Goal: Communication & Community: Answer question/provide support

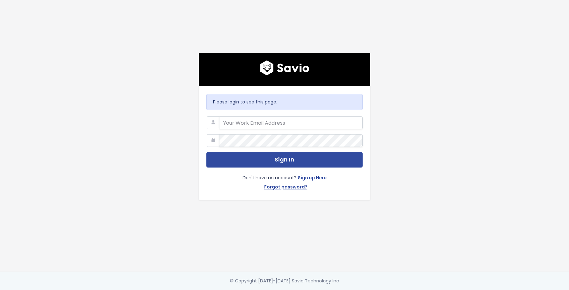
click at [293, 131] on form "Sign In Don't have an account? Sign up Here Forgot password?" at bounding box center [284, 155] width 156 height 76
type input "florian@picdrop.com"
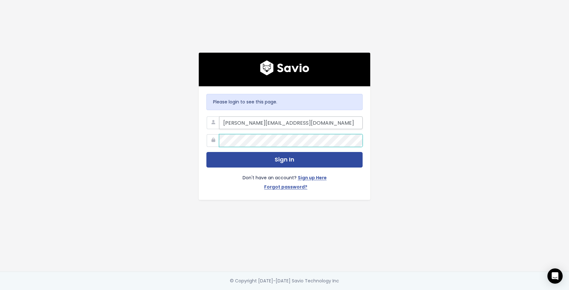
click at [289, 119] on input "florian@picdrop.com" at bounding box center [291, 123] width 144 height 13
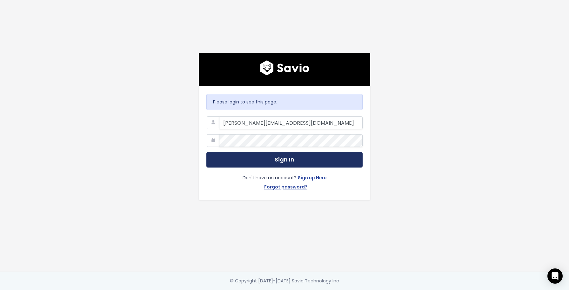
click at [256, 156] on button "Sign In" at bounding box center [284, 160] width 156 height 16
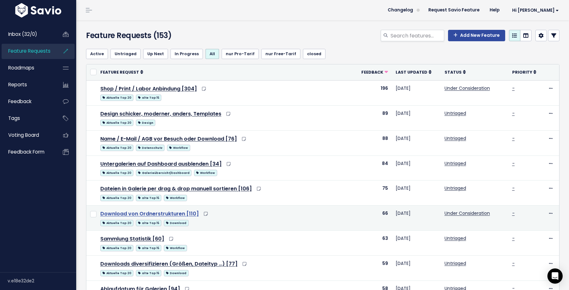
click at [181, 213] on link "Download von Ordnerstrukturen [110]" at bounding box center [149, 213] width 98 height 7
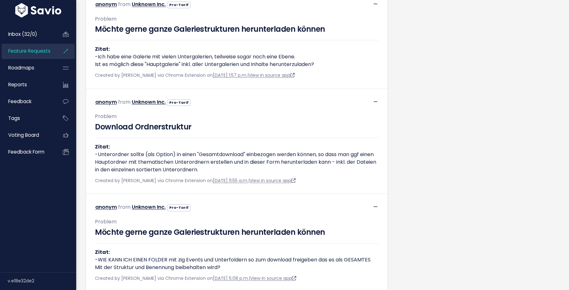
scroll to position [449, 0]
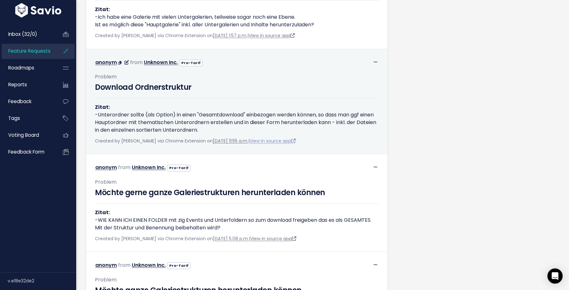
click at [293, 141] on link "View in source app" at bounding box center [273, 141] width 46 height 6
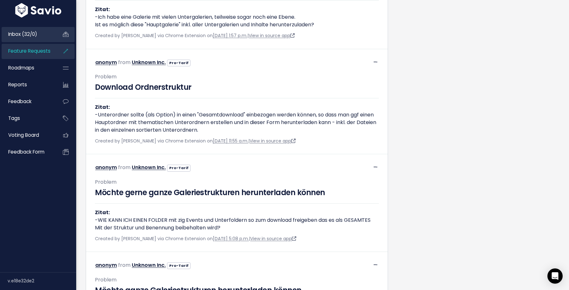
click at [21, 31] on span "Inbox (32/0)" at bounding box center [22, 34] width 29 height 7
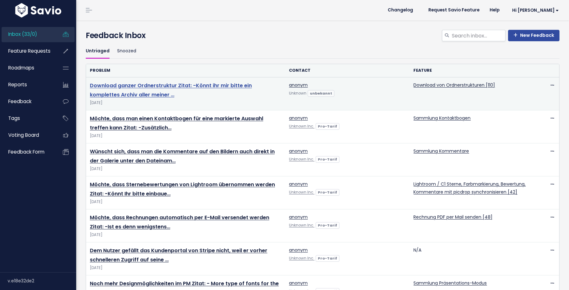
click at [226, 86] on link "Download ganzer Ordnerstruktur Zitat: -Könnt ihr mir bitte ein komplettes Archi…" at bounding box center [171, 90] width 162 height 17
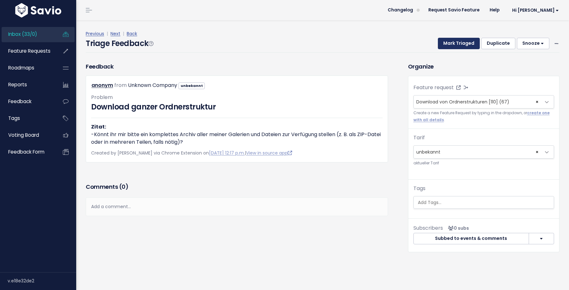
click at [455, 42] on button "Mark Triaged" at bounding box center [459, 43] width 42 height 11
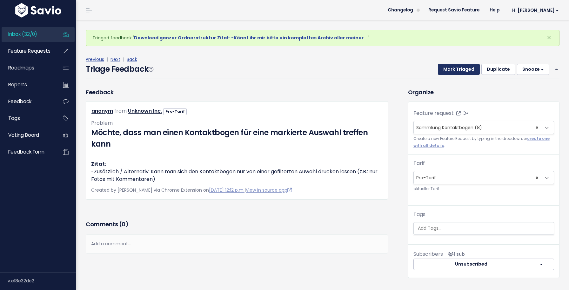
click at [454, 67] on button "Mark Triaged" at bounding box center [459, 69] width 42 height 11
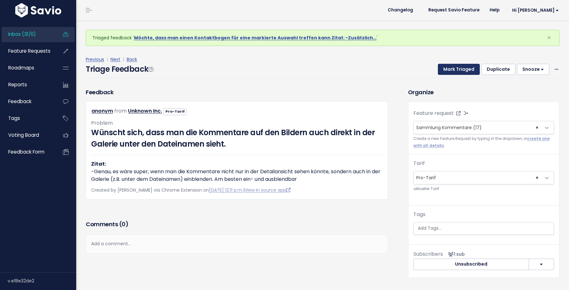
click at [454, 67] on button "Mark Triaged" at bounding box center [459, 69] width 42 height 11
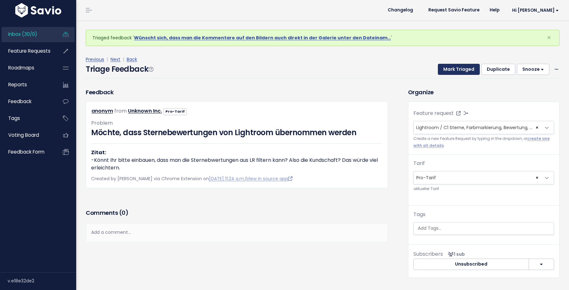
click at [454, 67] on button "Mark Triaged" at bounding box center [459, 69] width 42 height 11
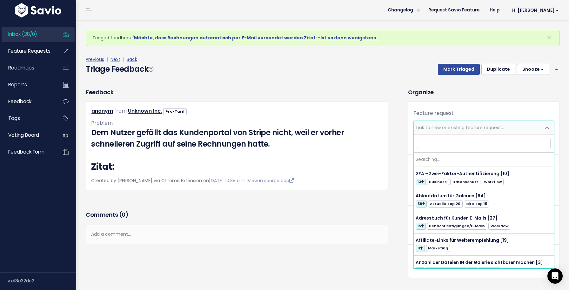
click at [460, 126] on span "Link to new or existing feature request..." at bounding box center [460, 128] width 88 height 6
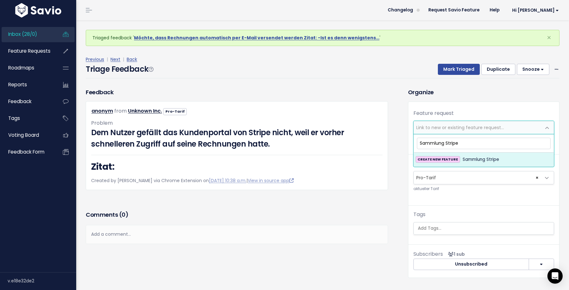
type input "Sammlung Stripe"
click at [470, 158] on span "Sammlung Stripe" at bounding box center [481, 160] width 37 height 8
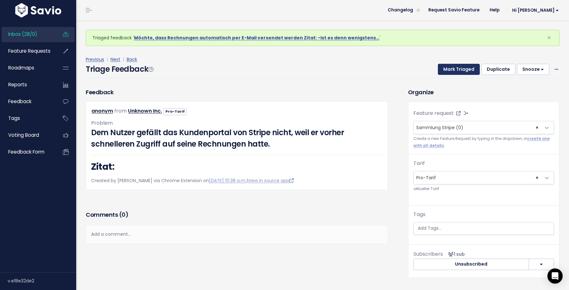
click at [461, 72] on button "Mark Triaged" at bounding box center [459, 69] width 42 height 11
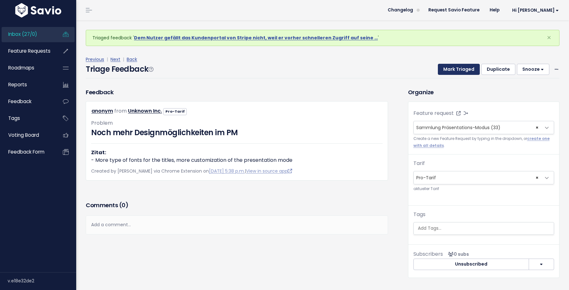
click at [461, 72] on button "Mark Triaged" at bounding box center [459, 69] width 42 height 11
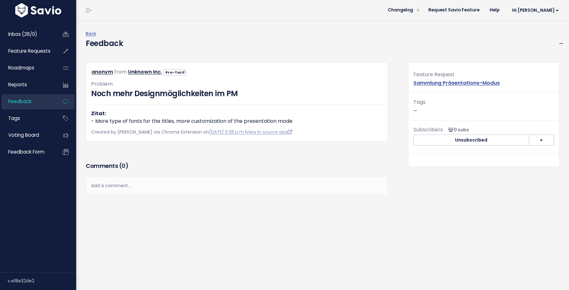
click at [566, 41] on div "Back Feedback Edit Restore to Inbox [GEOGRAPHIC_DATA] anonym from Pro-Tarif" at bounding box center [322, 155] width 493 height 270
click at [564, 43] on div "Back Feedback Edit Restore to Inbox [GEOGRAPHIC_DATA] anonym from Pro-Tarif" at bounding box center [322, 155] width 493 height 270
click at [561, 43] on icon at bounding box center [561, 44] width 3 height 4
click at [525, 74] on link "Restore to Inbox" at bounding box center [536, 73] width 46 height 12
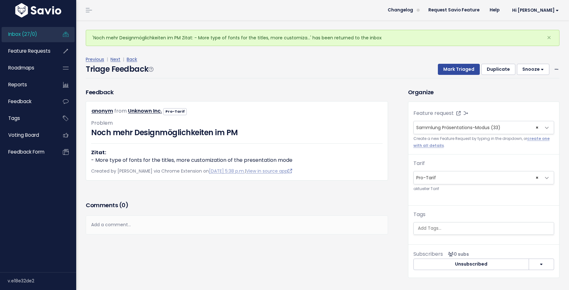
click at [49, 38] on link "Inbox (27/0)" at bounding box center [27, 34] width 51 height 15
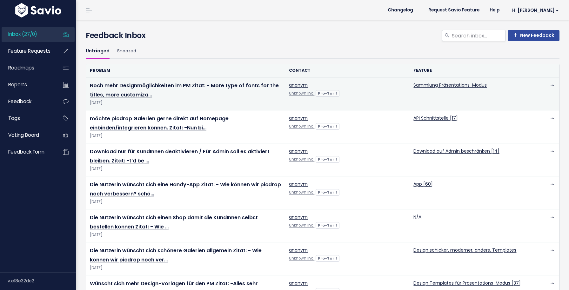
click at [169, 82] on td "Noch mehr Designmöglichkeiten im PM Zitat: - More type of fonts for the titles,…" at bounding box center [185, 93] width 199 height 33
click at [168, 83] on link "Noch mehr Designmöglichkeiten im PM Zitat: - More type of fonts for the titles,…" at bounding box center [184, 90] width 189 height 17
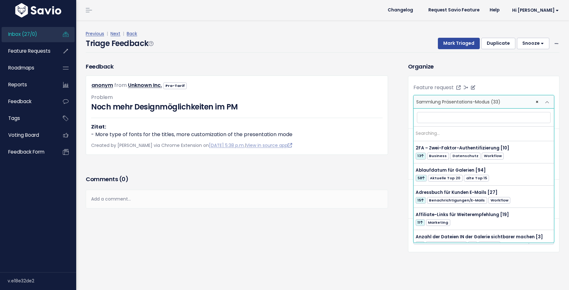
click at [463, 108] on span "× Sammlung Präsentations-Modus (33)" at bounding box center [477, 102] width 127 height 13
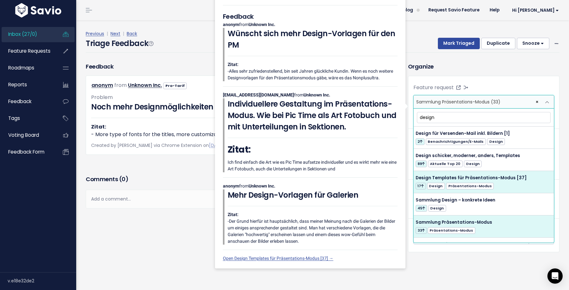
type input "design"
select select "40669"
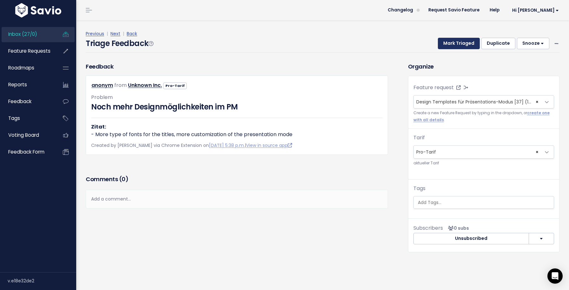
click at [466, 45] on button "Mark Triaged" at bounding box center [459, 43] width 42 height 11
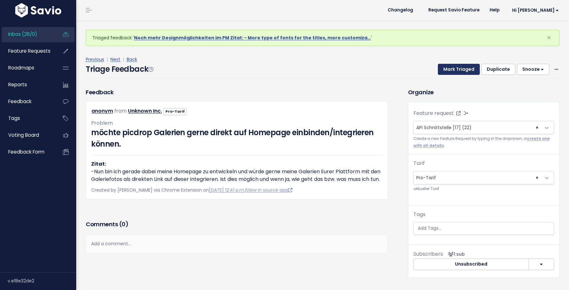
click at [461, 68] on button "Mark Triaged" at bounding box center [459, 69] width 42 height 11
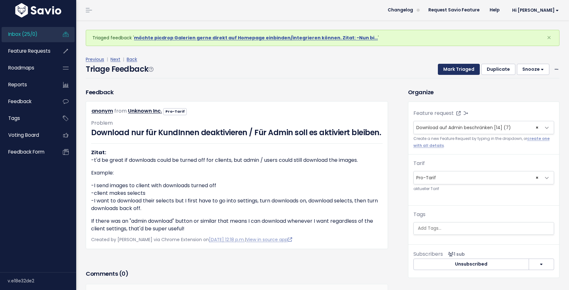
click at [461, 68] on button "Mark Triaged" at bounding box center [459, 69] width 42 height 11
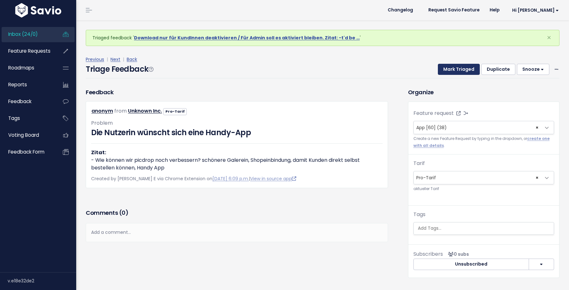
click at [461, 68] on button "Mark Triaged" at bounding box center [459, 69] width 42 height 11
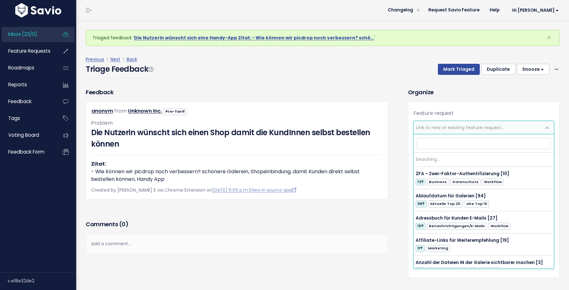
click at [452, 123] on span "Link to new or existing feature request..." at bounding box center [477, 127] width 127 height 13
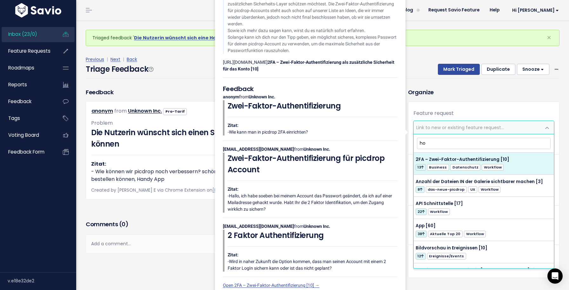
type input "h"
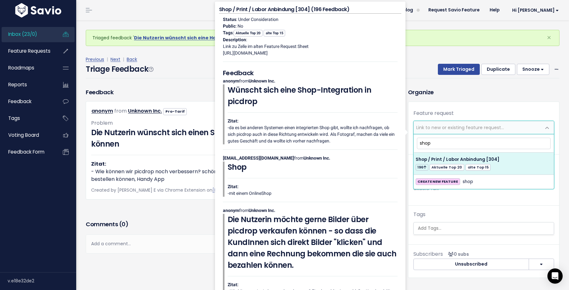
type input "shop"
select select "39375"
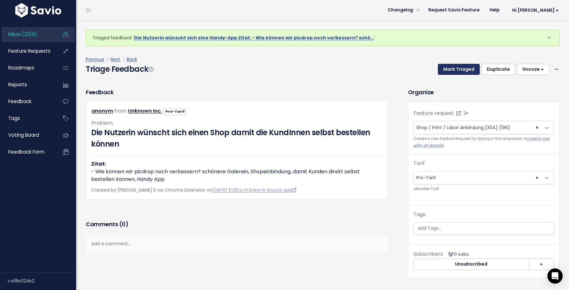
click at [457, 69] on button "Mark Triaged" at bounding box center [459, 69] width 42 height 11
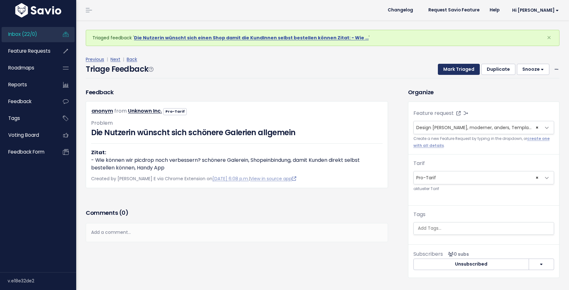
click at [457, 69] on button "Mark Triaged" at bounding box center [459, 69] width 42 height 11
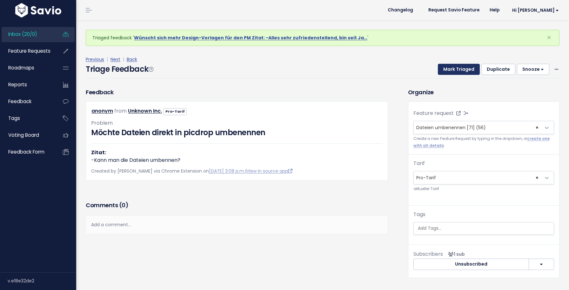
click at [457, 69] on button "Mark Triaged" at bounding box center [459, 69] width 42 height 11
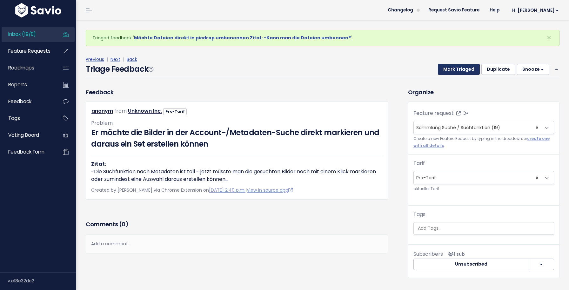
click at [457, 69] on button "Mark Triaged" at bounding box center [459, 69] width 42 height 11
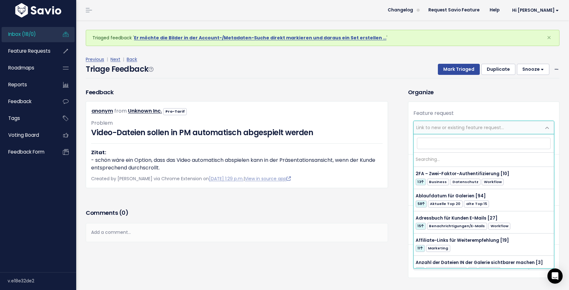
click at [435, 129] on span "Link to new or existing feature request..." at bounding box center [460, 128] width 88 height 6
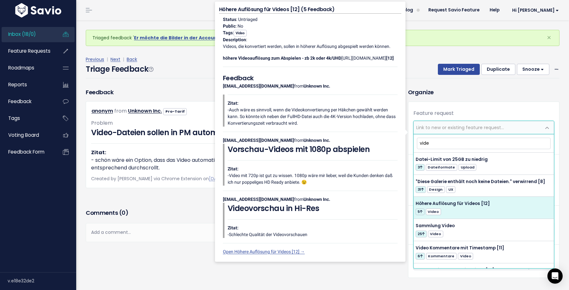
type input "vide"
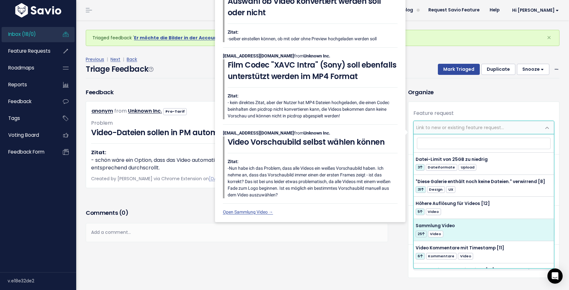
select select "41060"
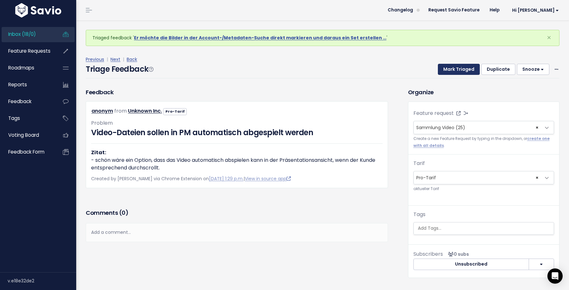
click at [459, 71] on button "Mark Triaged" at bounding box center [459, 69] width 42 height 11
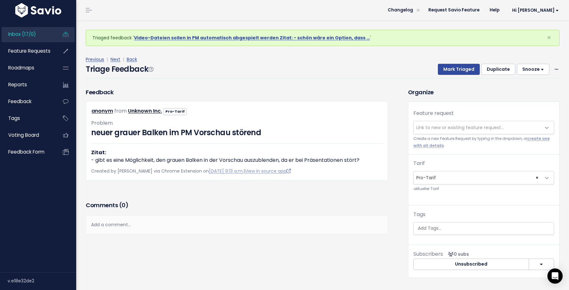
click at [280, 174] on p "Created by katharina scheuten via Chrome Extension on Aug. 12, 2025, 9:13 a.m. …" at bounding box center [237, 171] width 292 height 8
click at [278, 171] on link "View in source app" at bounding box center [268, 171] width 46 height 6
click at [435, 136] on small "Create a new Feature Request by typing in the dropdown, or create one with all …" at bounding box center [484, 143] width 141 height 14
click at [429, 129] on span "Link to new or existing feature request..." at bounding box center [460, 128] width 88 height 6
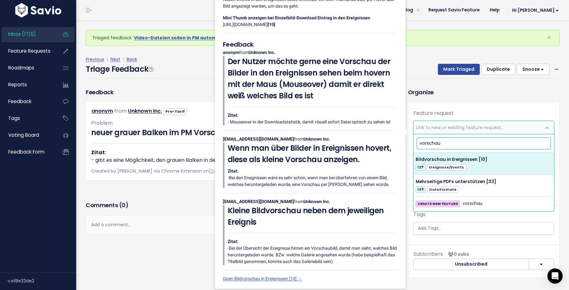
click at [431, 145] on input "vorschau" at bounding box center [484, 143] width 134 height 11
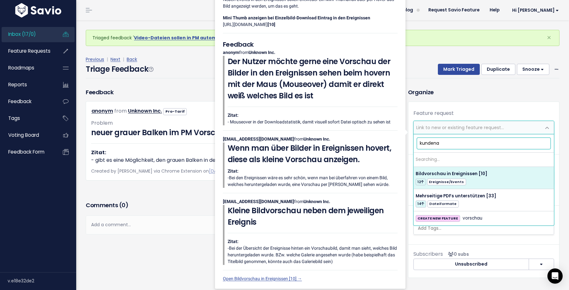
type input "kundenan"
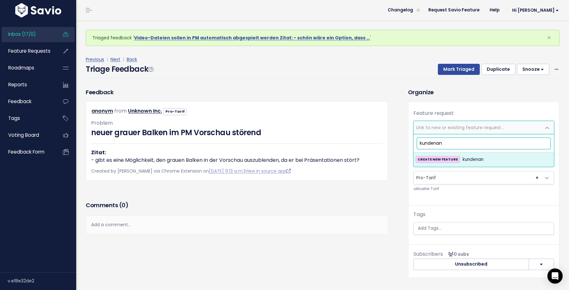
click at [428, 143] on input "kundenan" at bounding box center [484, 143] width 134 height 11
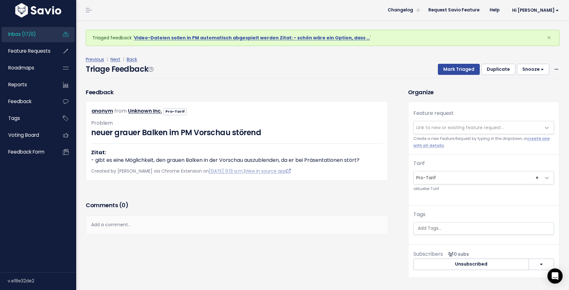
click at [380, 213] on p "Zitat: -Hallo, ich habe soeben bei meinem Account das Passwort geändert, da ich…" at bounding box center [313, 199] width 170 height 27
click at [439, 127] on span "Link to new or existing feature request..." at bounding box center [460, 128] width 88 height 6
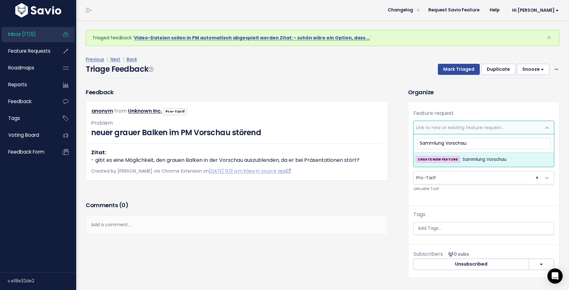
type input "Sammlung Vorschau"
click at [463, 160] on span "Sammlung Vorschau" at bounding box center [485, 160] width 44 height 8
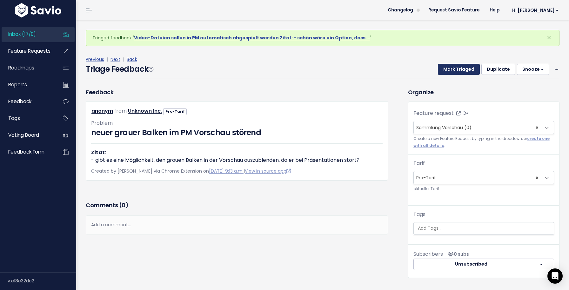
click at [462, 69] on button "Mark Triaged" at bounding box center [459, 69] width 42 height 11
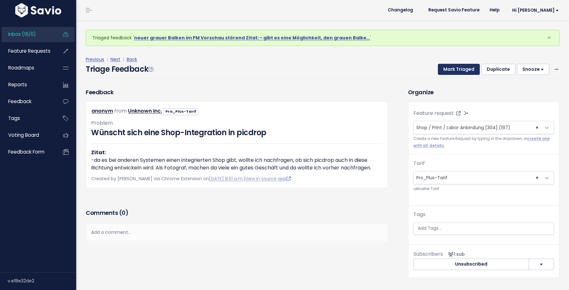
click at [462, 69] on button "Mark Triaged" at bounding box center [459, 69] width 42 height 11
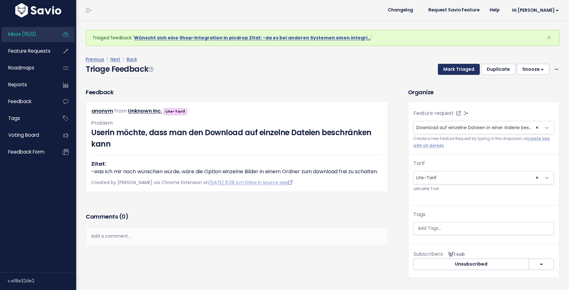
click at [462, 69] on button "Mark Triaged" at bounding box center [459, 69] width 42 height 11
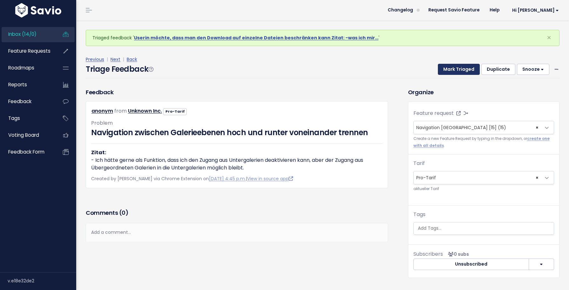
click at [462, 69] on button "Mark Triaged" at bounding box center [459, 69] width 42 height 11
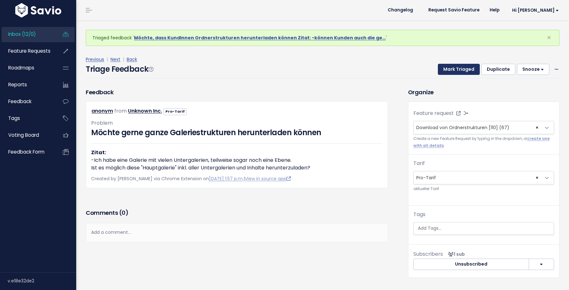
click at [462, 69] on button "Mark Triaged" at bounding box center [459, 69] width 42 height 11
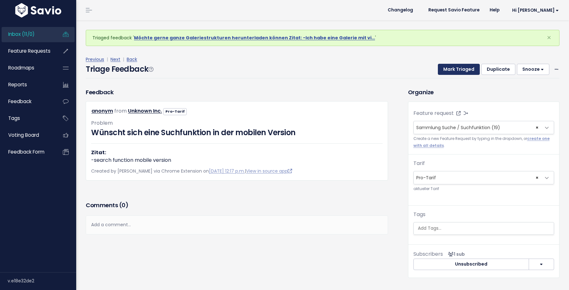
click at [462, 69] on button "Mark Triaged" at bounding box center [459, 69] width 42 height 11
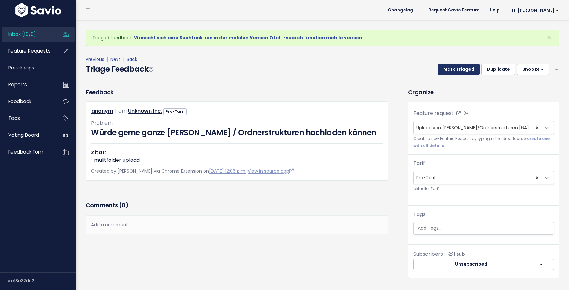
click at [462, 69] on button "Mark Triaged" at bounding box center [459, 69] width 42 height 11
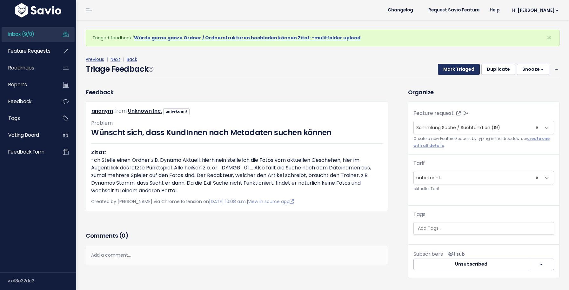
click at [462, 69] on button "Mark Triaged" at bounding box center [459, 69] width 42 height 11
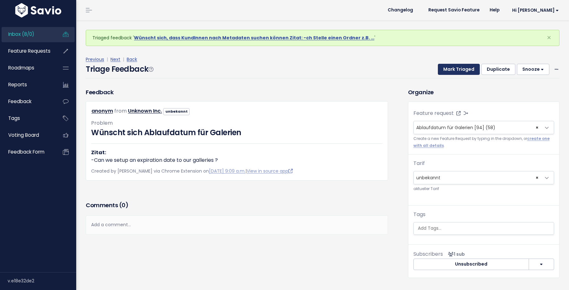
click at [462, 69] on button "Mark Triaged" at bounding box center [459, 69] width 42 height 11
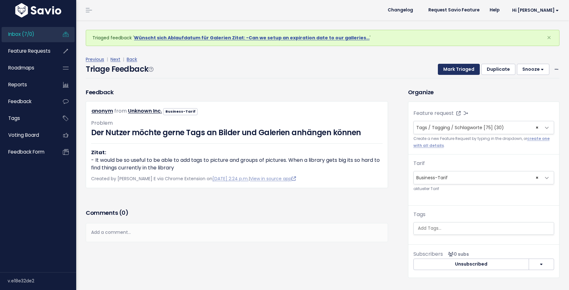
click at [462, 69] on button "Mark Triaged" at bounding box center [459, 69] width 42 height 11
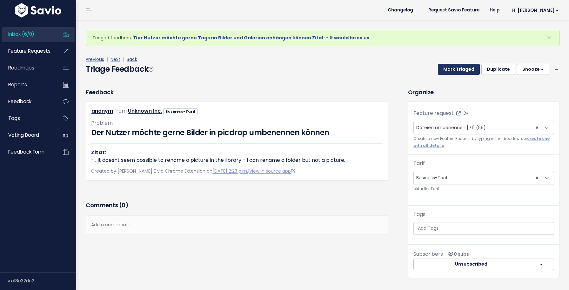
click at [462, 69] on button "Mark Triaged" at bounding box center [459, 69] width 42 height 11
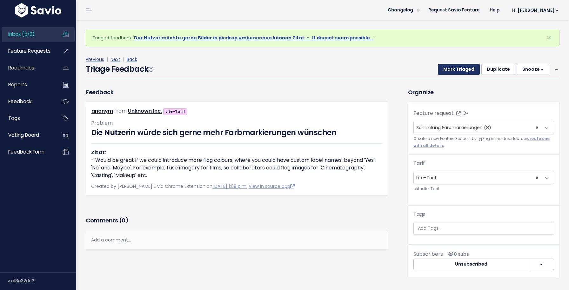
click at [462, 69] on button "Mark Triaged" at bounding box center [459, 69] width 42 height 11
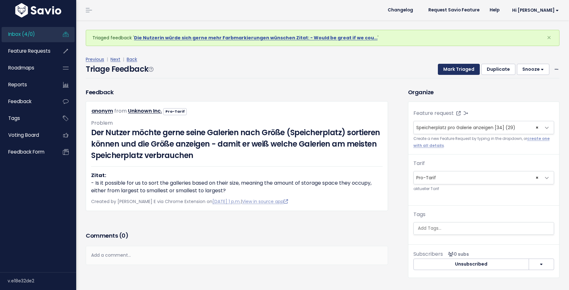
click at [462, 69] on button "Mark Triaged" at bounding box center [459, 69] width 42 height 11
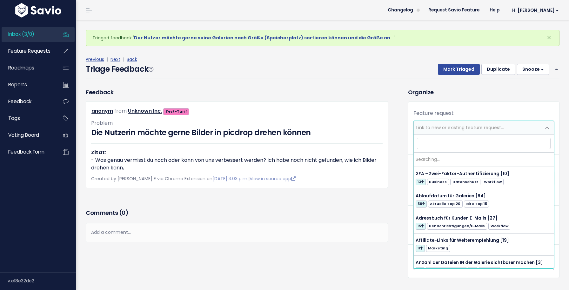
click at [456, 124] on span "Link to new or existing feature request..." at bounding box center [477, 127] width 127 height 13
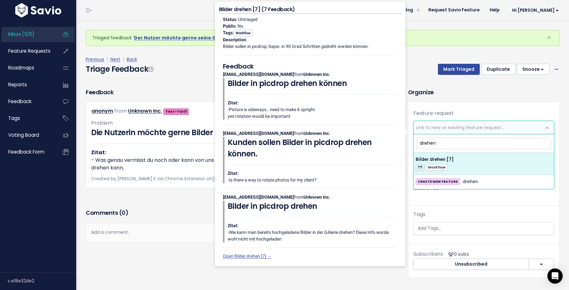
type input "drehen"
select select "47584"
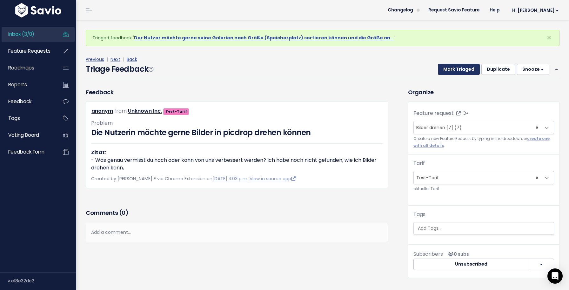
click at [452, 74] on button "Mark Triaged" at bounding box center [459, 69] width 42 height 11
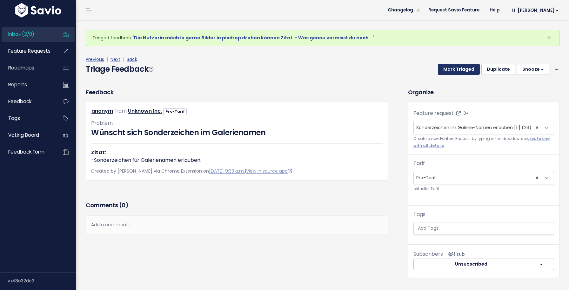
click at [452, 74] on button "Mark Triaged" at bounding box center [459, 69] width 42 height 11
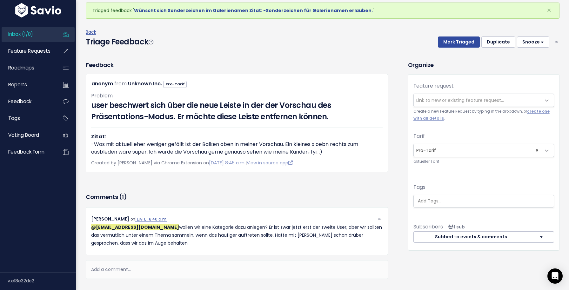
scroll to position [28, 0]
click at [428, 99] on span "Link to new or existing feature request..." at bounding box center [460, 100] width 88 height 6
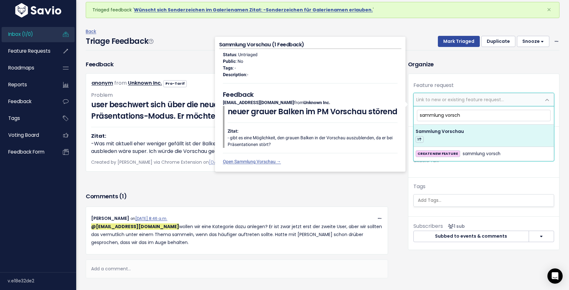
type input "sammlung vorsch"
select select "63239"
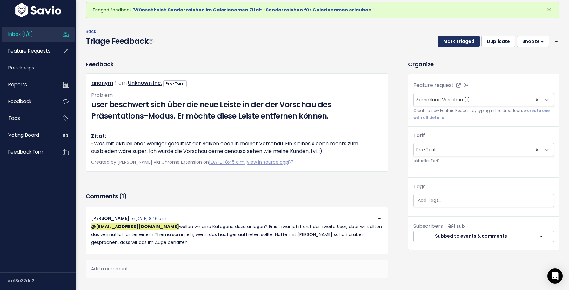
click at [450, 44] on button "Mark Triaged" at bounding box center [459, 41] width 42 height 11
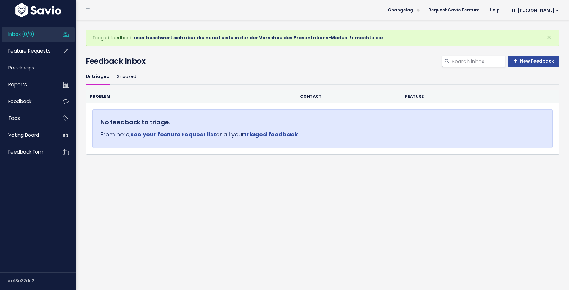
click at [321, 37] on link "user beschwert sich über die neue Leiste in der der Vorschau des Präsentations-…" at bounding box center [260, 38] width 252 height 6
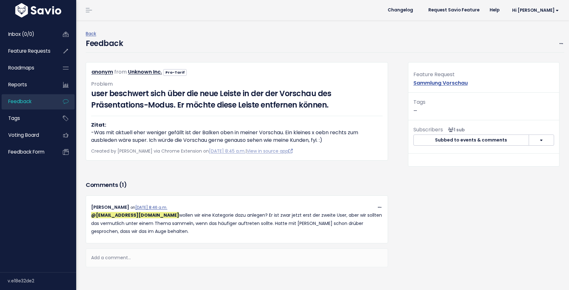
scroll to position [38, 0]
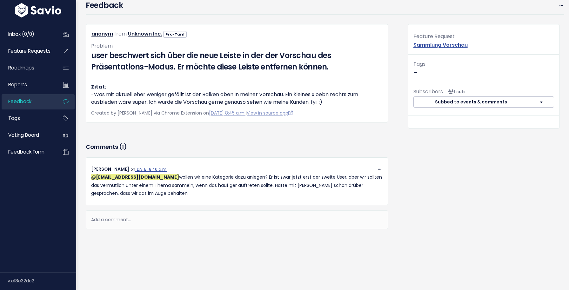
click at [187, 219] on div "Add a comment..." at bounding box center [237, 220] width 302 height 19
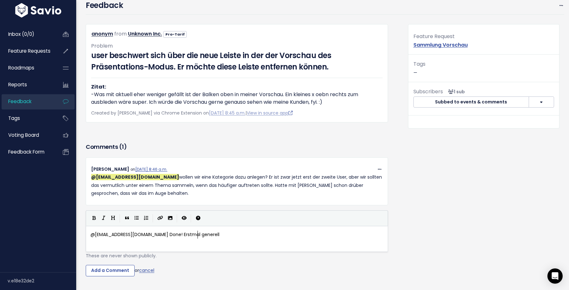
scroll to position [2, 108]
type textarea "@[EMAIL_ADDRESS][DOMAIN_NAME] Done! Erstmal generell unter "Sammlung Vorschua"
type textarea "au""
click at [123, 275] on input "Add a Comment" at bounding box center [110, 270] width 49 height 11
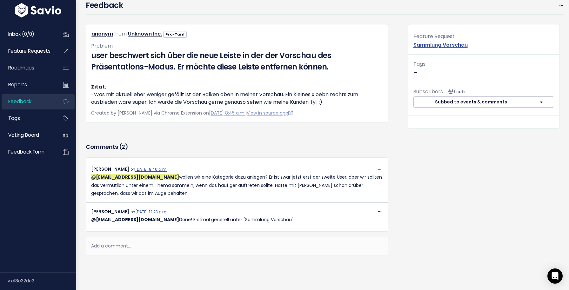
scroll to position [0, 0]
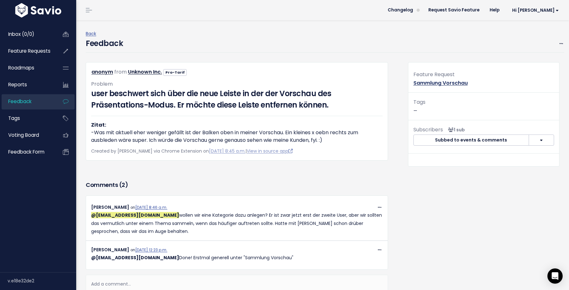
click at [421, 81] on link "Sammlung Vorschau" at bounding box center [441, 82] width 54 height 7
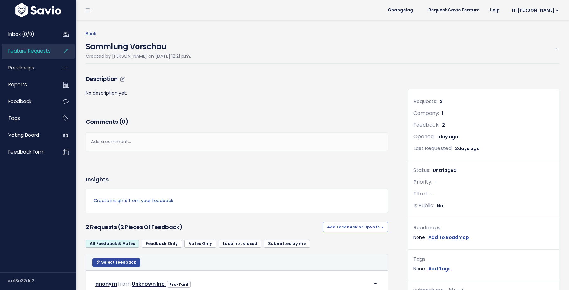
click at [150, 91] on p "No description yet." at bounding box center [237, 93] width 302 height 8
click at [121, 81] on icon at bounding box center [122, 79] width 4 height 4
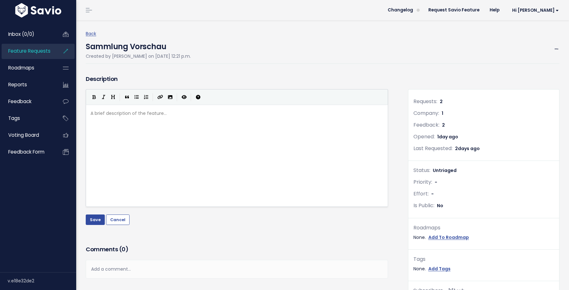
click at [119, 112] on pre "​" at bounding box center [236, 114] width 295 height 8
type textarea "Wir sammeln hier jedes Feedback, dass s"
type textarea "sich rund um das THe"
type textarea "hema"
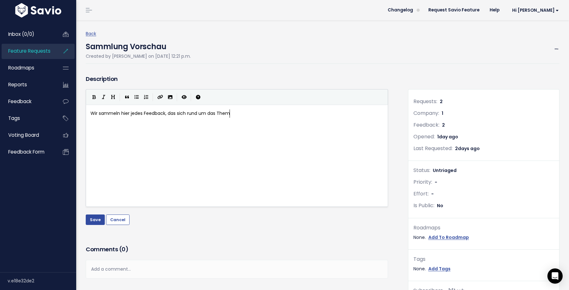
scroll to position [2, 13]
type textarea "ie Vorschau (ehemal Kundenansch"
type textarea "icht) dreht."
type textarea "S"
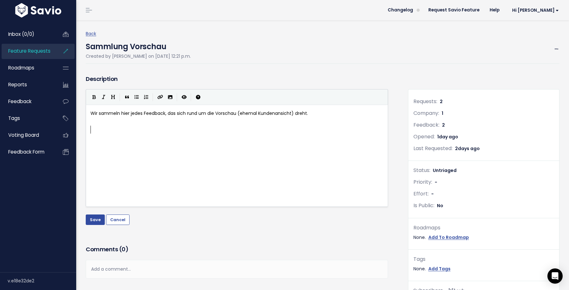
scroll to position [2, 2]
type textarea "im"
type textarea "Im [DATE] gab es ein"
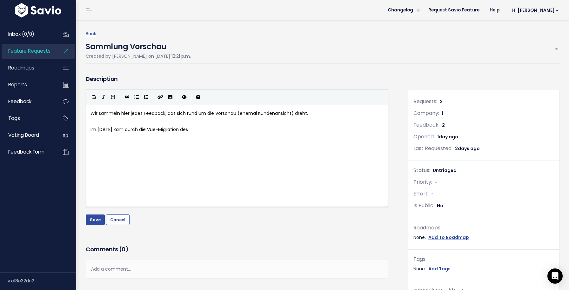
type textarea "kam durch die Vue-Migration des pm"
type textarea "Präsentations-Modus dazu, dass in der Vorschau ein grauer Balken ibe"
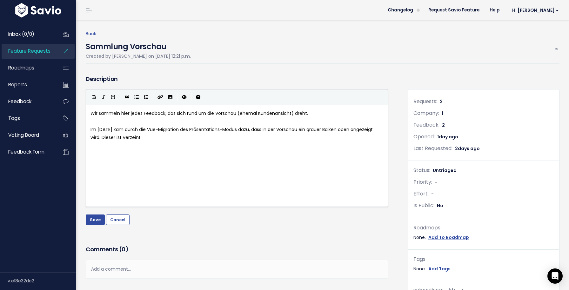
scroll to position [2, 89]
type textarea "oben angezeigt wird. Dieser ist verzeintel"
type textarea "einzelten Nutzer*innen bereits aufgestoßen"
click at [95, 220] on button "Save" at bounding box center [95, 220] width 19 height 10
